Goal: Find contact information: Find contact information

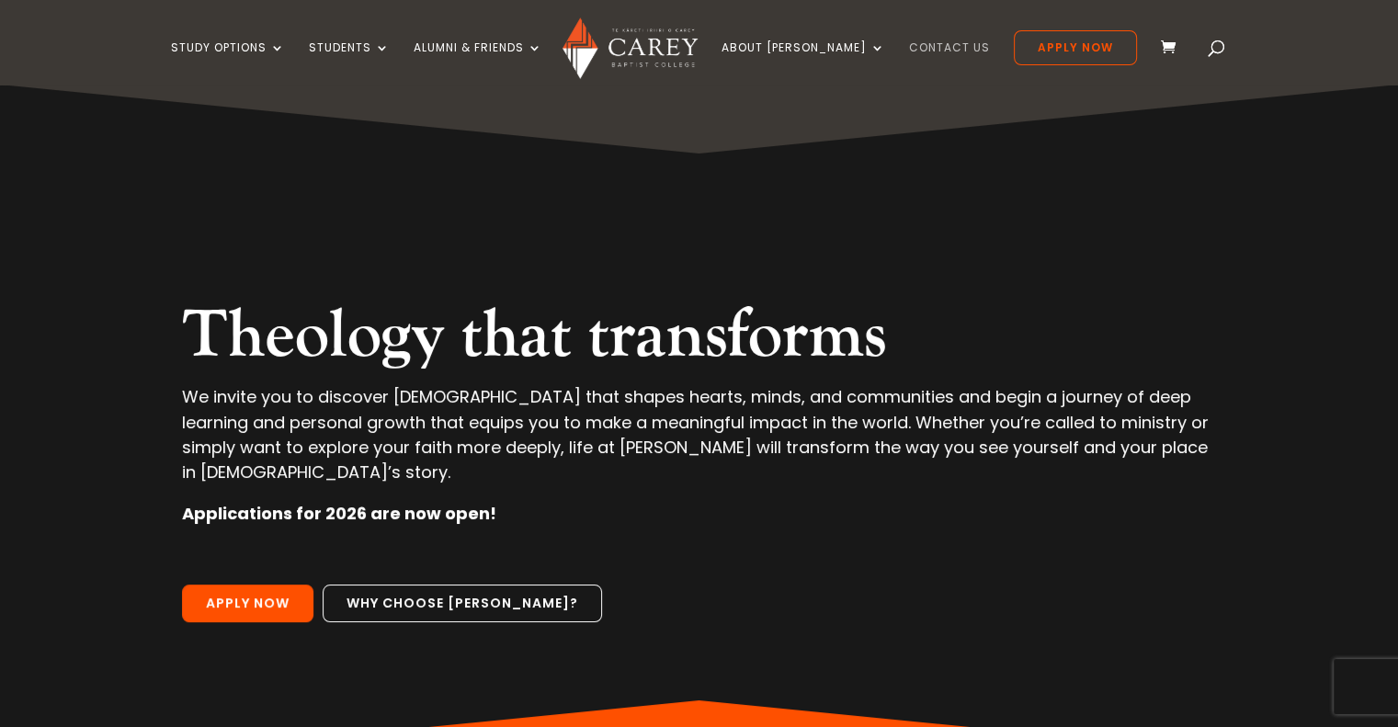
click at [919, 53] on link "Contact Us" at bounding box center [949, 62] width 81 height 43
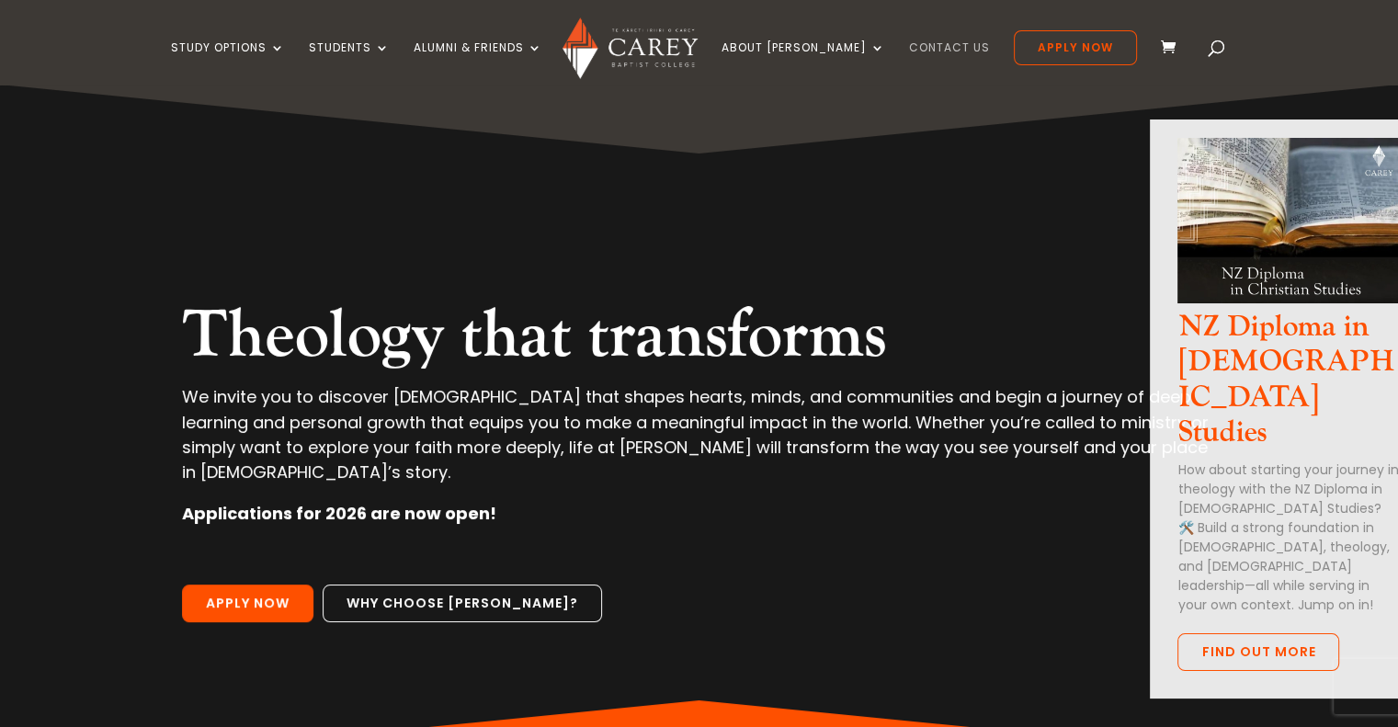
click at [913, 42] on link "Contact Us" at bounding box center [949, 62] width 81 height 43
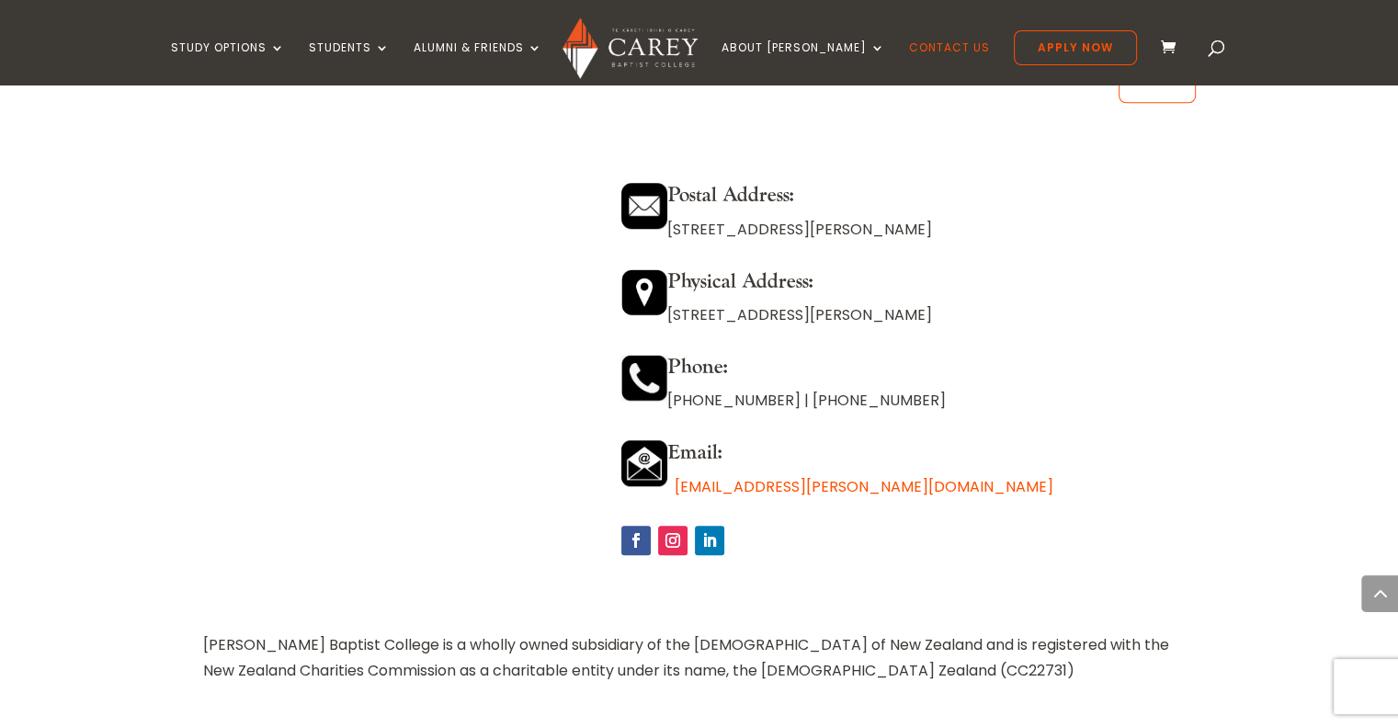
scroll to position [1596, 0]
